Goal: Task Accomplishment & Management: Use online tool/utility

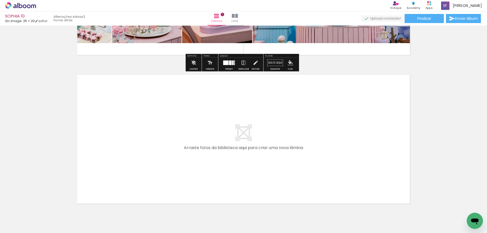
scroll to position [127, 0]
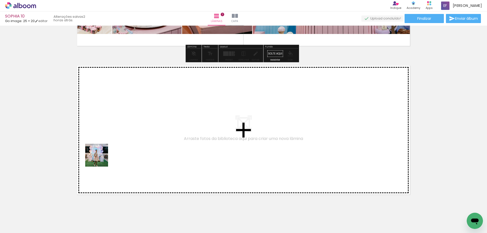
drag, startPoint x: 80, startPoint y: 219, endPoint x: 104, endPoint y: 151, distance: 72.4
click at [104, 151] on quentale-workspace at bounding box center [243, 116] width 487 height 233
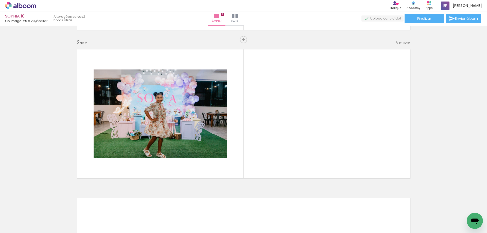
scroll to position [143, 0]
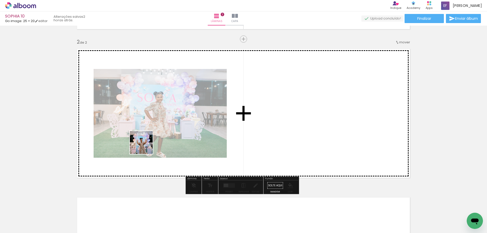
drag, startPoint x: 79, startPoint y: 219, endPoint x: 147, endPoint y: 145, distance: 100.8
click at [147, 145] on quentale-workspace at bounding box center [243, 116] width 487 height 233
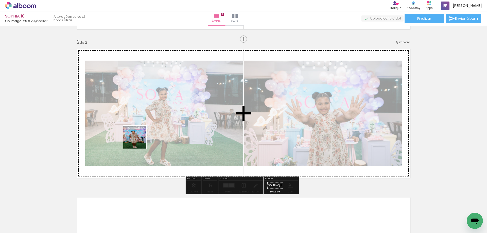
drag, startPoint x: 108, startPoint y: 222, endPoint x: 138, endPoint y: 141, distance: 86.7
click at [138, 141] on quentale-workspace at bounding box center [243, 116] width 487 height 233
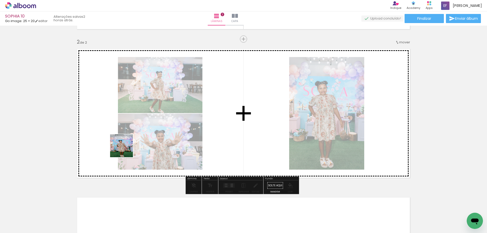
drag, startPoint x: 77, startPoint y: 214, endPoint x: 125, endPoint y: 150, distance: 80.5
click at [125, 150] on quentale-workspace at bounding box center [243, 116] width 487 height 233
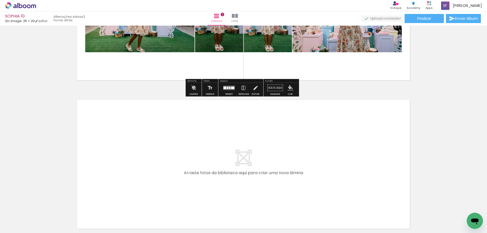
scroll to position [270, 0]
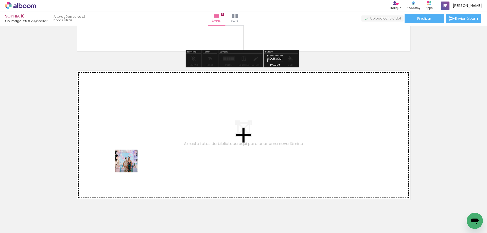
drag, startPoint x: 109, startPoint y: 214, endPoint x: 130, endPoint y: 165, distance: 53.7
click at [130, 165] on quentale-workspace at bounding box center [243, 116] width 487 height 233
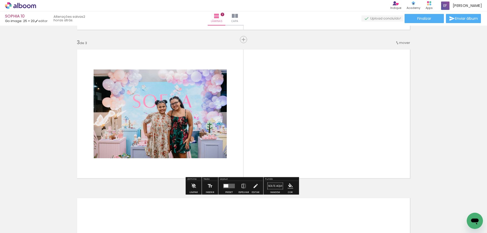
scroll to position [292, 0]
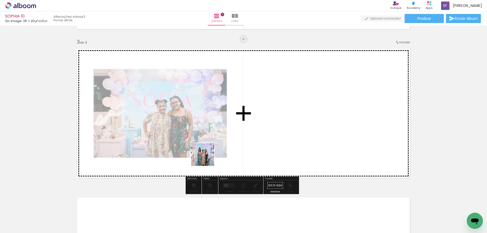
drag, startPoint x: 109, startPoint y: 221, endPoint x: 234, endPoint y: 146, distance: 145.6
click at [233, 147] on quentale-workspace at bounding box center [243, 116] width 487 height 233
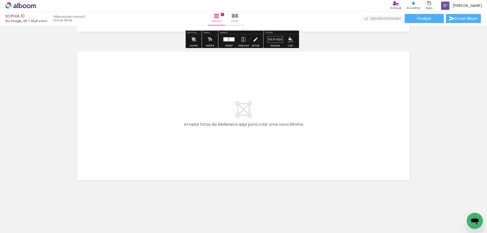
scroll to position [438, 0]
drag, startPoint x: 143, startPoint y: 201, endPoint x: 159, endPoint y: 163, distance: 41.3
click at [159, 163] on quentale-workspace at bounding box center [243, 116] width 487 height 233
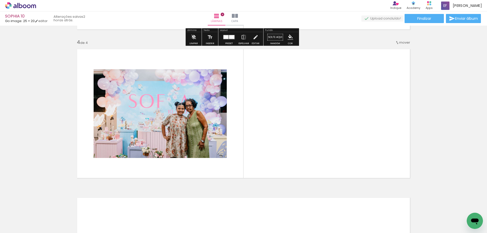
scroll to position [441, 0]
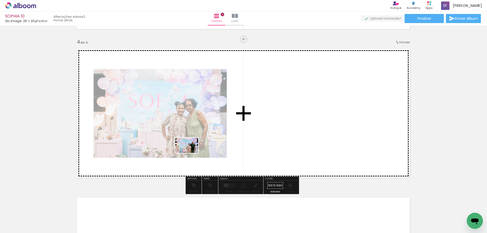
drag, startPoint x: 140, startPoint y: 217, endPoint x: 190, endPoint y: 153, distance: 81.2
click at [190, 153] on quentale-workspace at bounding box center [243, 116] width 487 height 233
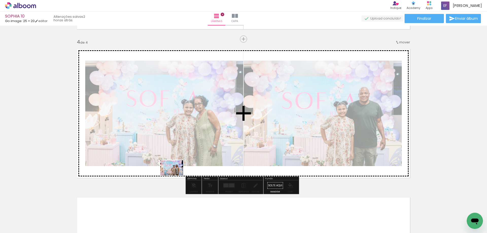
drag, startPoint x: 132, startPoint y: 216, endPoint x: 175, endPoint y: 175, distance: 59.2
click at [175, 175] on quentale-workspace at bounding box center [243, 116] width 487 height 233
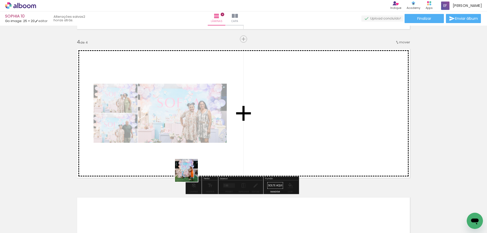
drag, startPoint x: 138, startPoint y: 214, endPoint x: 208, endPoint y: 163, distance: 86.7
click at [208, 163] on quentale-workspace at bounding box center [243, 116] width 487 height 233
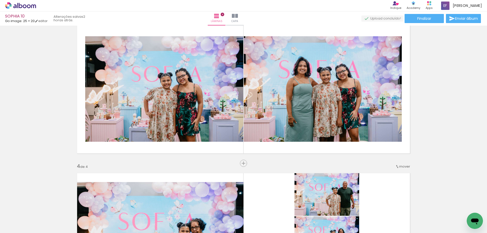
scroll to position [314, 0]
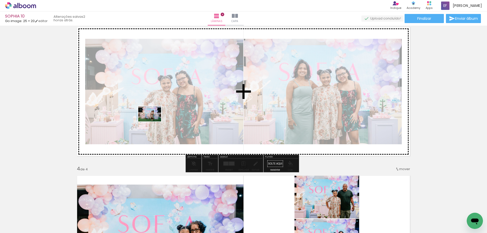
drag, startPoint x: 81, startPoint y: 211, endPoint x: 153, endPoint y: 121, distance: 115.2
click at [153, 121] on quentale-workspace at bounding box center [243, 116] width 487 height 233
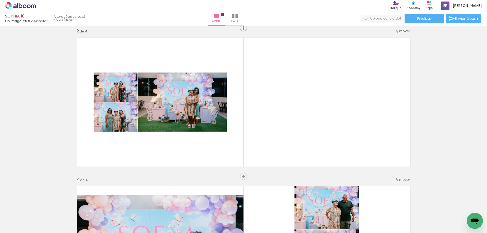
scroll to position [288, 0]
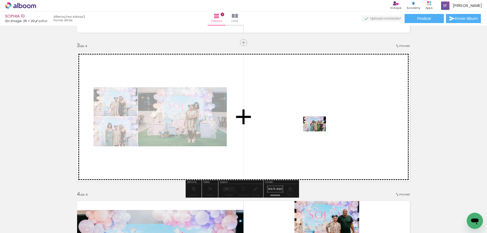
drag, startPoint x: 105, startPoint y: 217, endPoint x: 318, endPoint y: 131, distance: 230.0
click at [318, 131] on quentale-workspace at bounding box center [243, 116] width 487 height 233
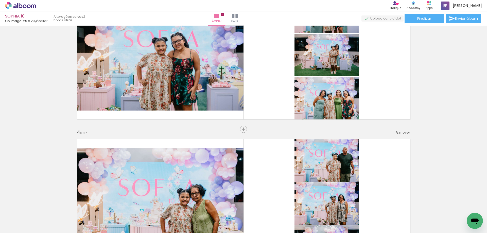
scroll to position [364, 0]
